Goal: Transaction & Acquisition: Obtain resource

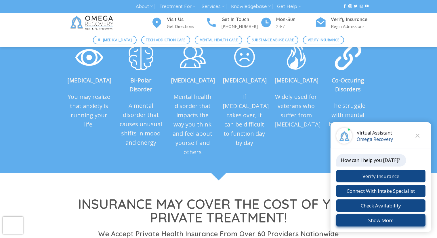
scroll to position [635, 0]
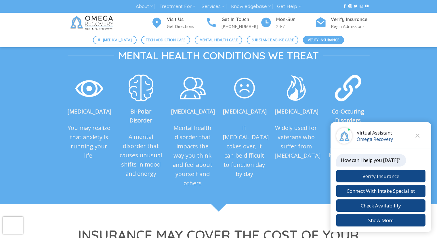
click at [312, 36] on link "Verify Insurance" at bounding box center [323, 40] width 41 height 9
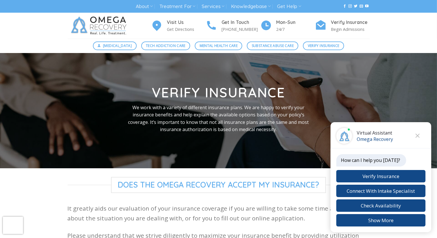
click at [312, 36] on div "Visit Us Get Directions Get In Touch (512) 601-5407 Mon-Sun 24/7 Verify Insuran…" at bounding box center [218, 26] width 311 height 26
click at [219, 185] on span "Does The Omega Recovery Accept My Insurance?" at bounding box center [218, 185] width 215 height 16
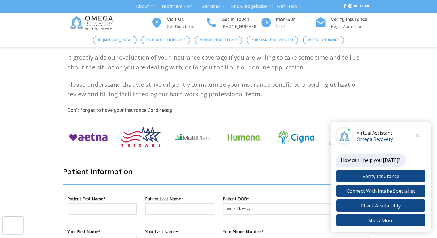
scroll to position [118, 0]
